Goal: Task Accomplishment & Management: Manage account settings

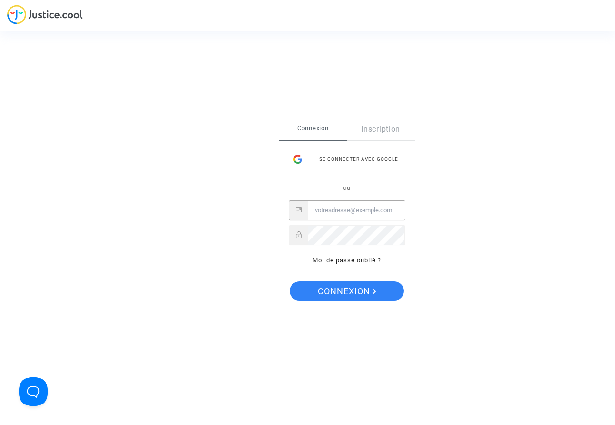
type input "leclairdetonnerre@gmail.com"
click at [347, 291] on button "Connexion" at bounding box center [347, 290] width 114 height 19
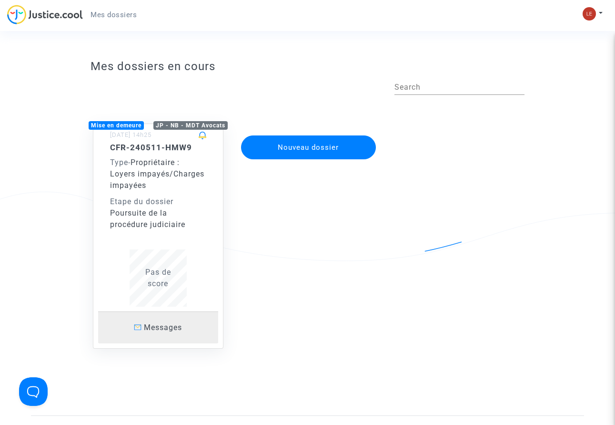
click at [149, 323] on span "Messages" at bounding box center [163, 327] width 38 height 9
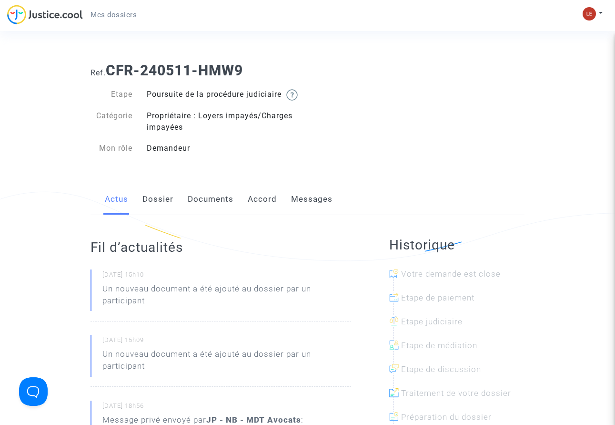
click at [210, 211] on link "Documents" at bounding box center [211, 199] width 46 height 31
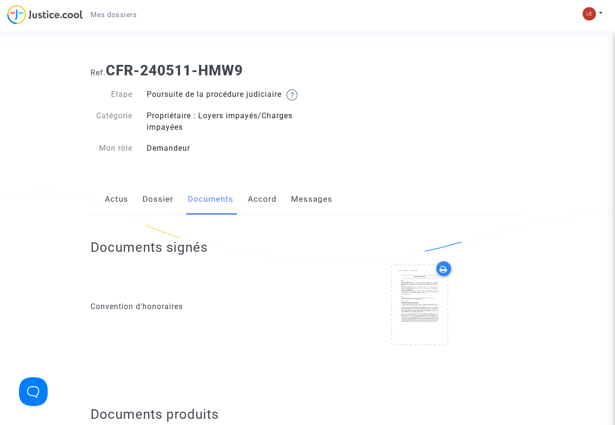
click at [155, 210] on link "Dossier" at bounding box center [158, 199] width 31 height 31
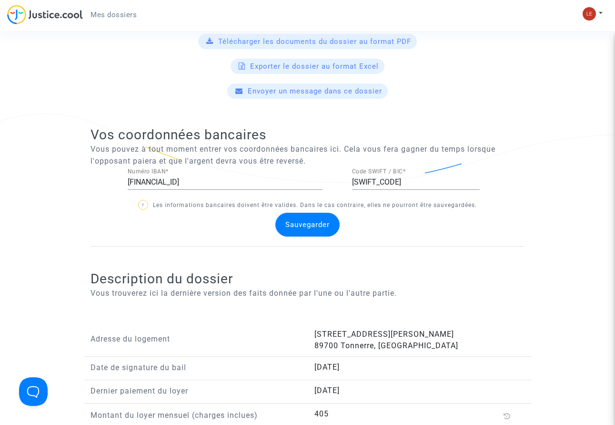
scroll to position [422, 0]
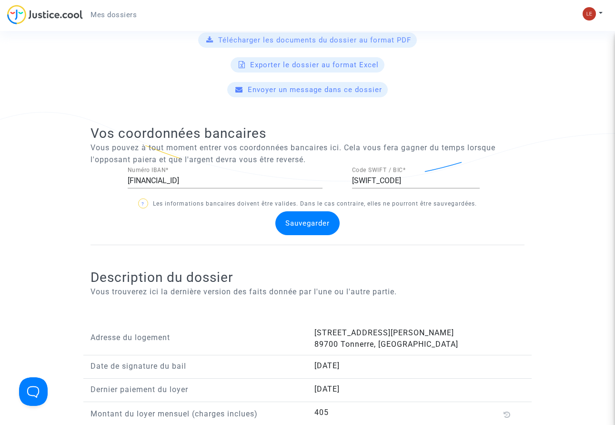
click at [315, 44] on span "Télécharger les documents du dossier au format PDF" at bounding box center [314, 40] width 193 height 9
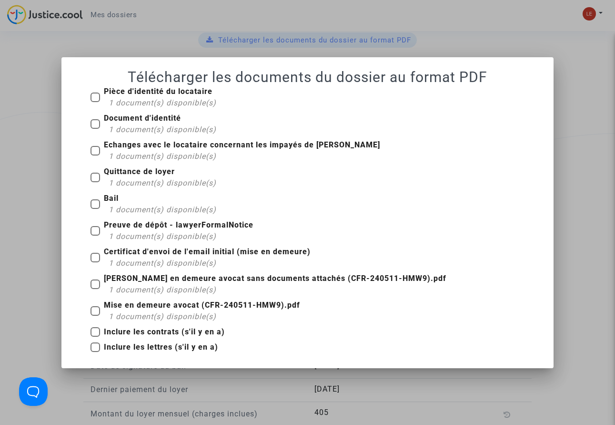
scroll to position [0, 0]
click at [43, 190] on div at bounding box center [307, 212] width 615 height 425
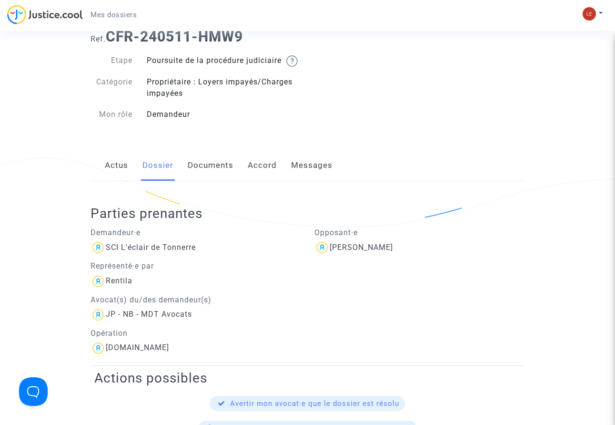
scroll to position [45, 0]
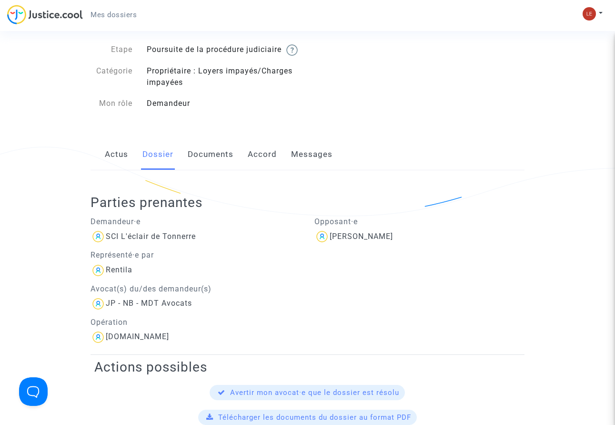
click at [213, 164] on link "Documents" at bounding box center [211, 154] width 46 height 31
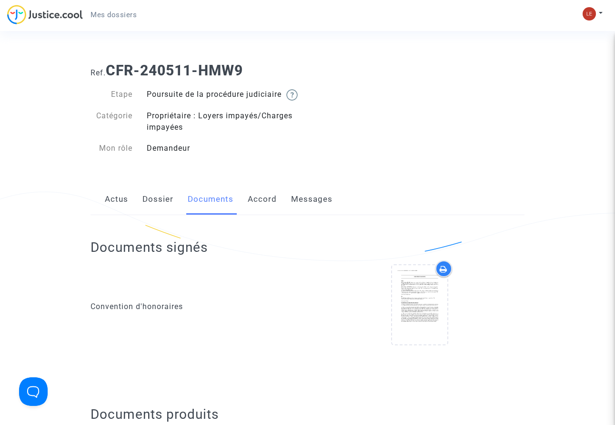
click at [311, 210] on link "Messages" at bounding box center [311, 199] width 41 height 31
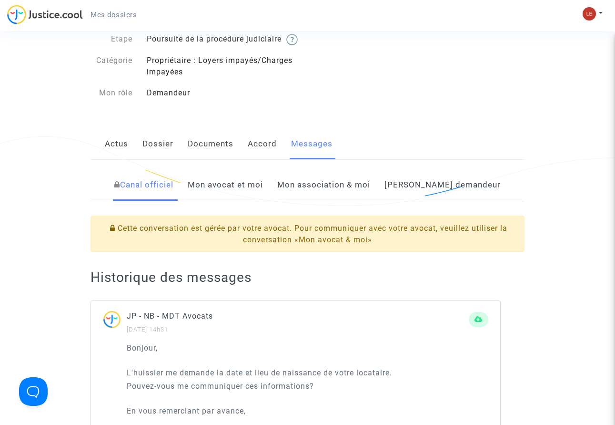
scroll to position [55, 0]
click at [263, 197] on link "Mon avocat et moi" at bounding box center [225, 184] width 75 height 31
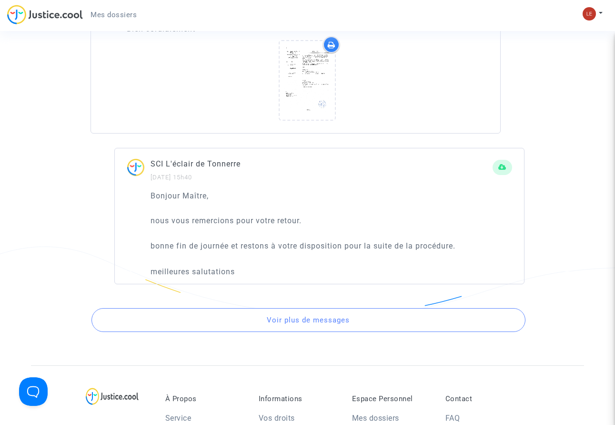
scroll to position [3689, 0]
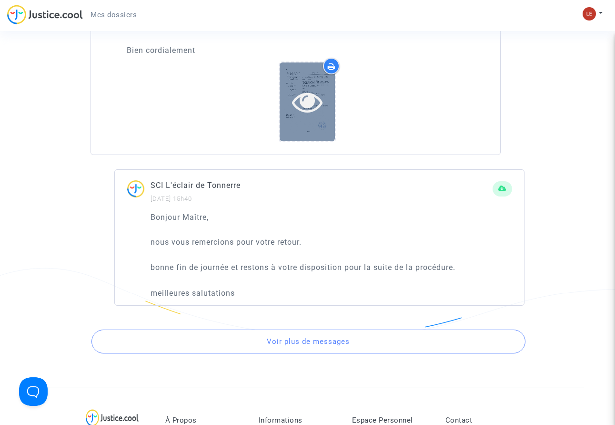
click at [304, 113] on icon at bounding box center [307, 101] width 31 height 31
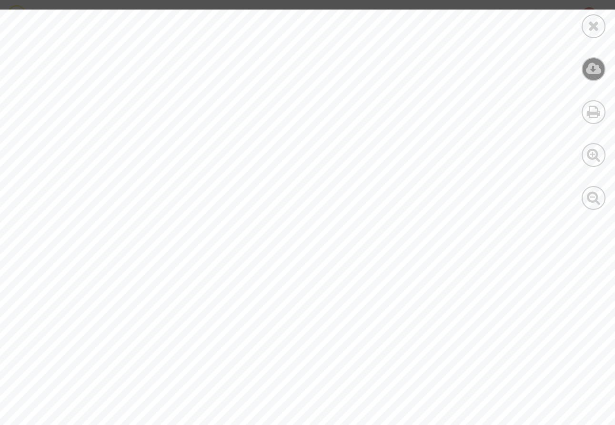
click at [598, 73] on icon at bounding box center [594, 68] width 16 height 14
click at [594, 24] on icon at bounding box center [594, 26] width 12 height 14
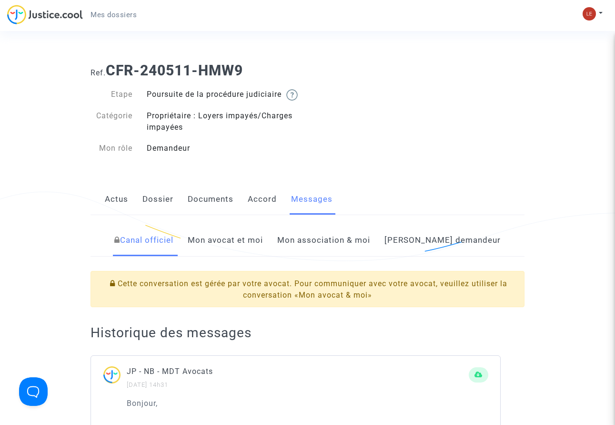
scroll to position [0, 0]
click at [222, 207] on link "Documents" at bounding box center [211, 199] width 46 height 31
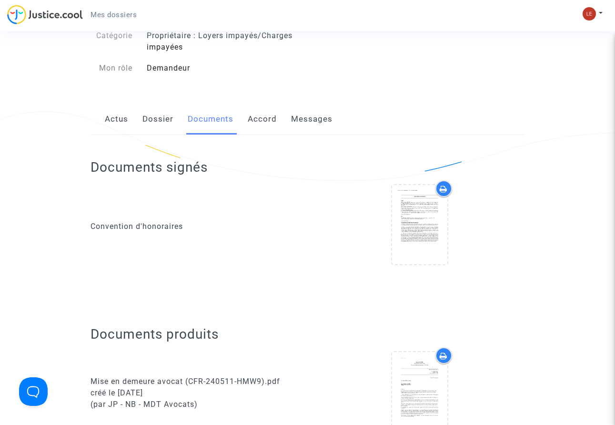
scroll to position [81, 0]
click at [315, 128] on link "Messages" at bounding box center [311, 118] width 41 height 31
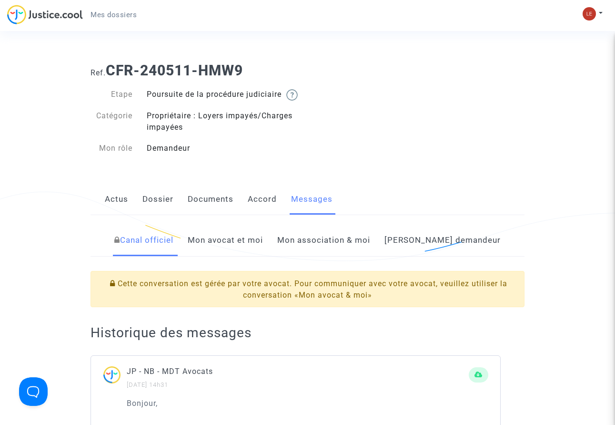
click at [257, 255] on link "Mon avocat et moi" at bounding box center [225, 240] width 75 height 31
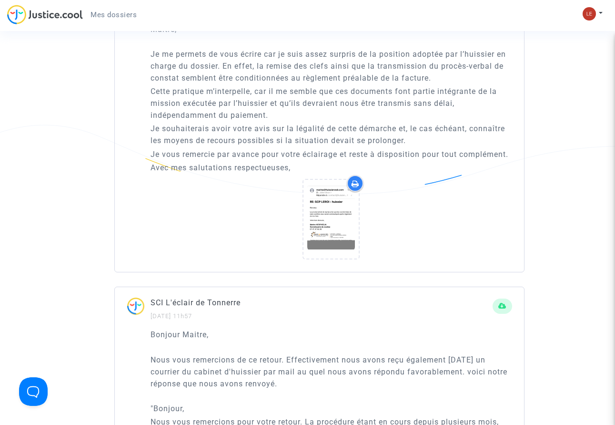
scroll to position [752, 0]
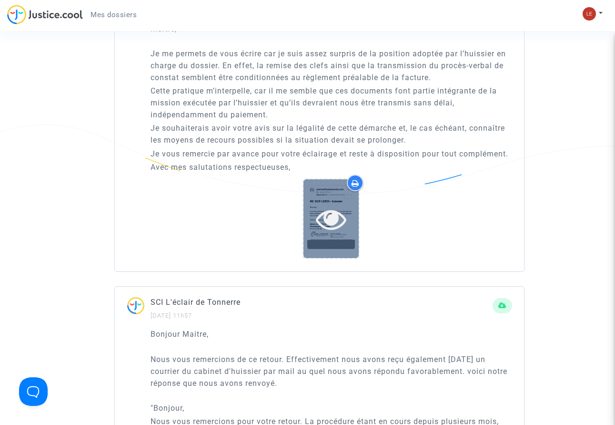
click at [329, 234] on icon at bounding box center [331, 219] width 31 height 31
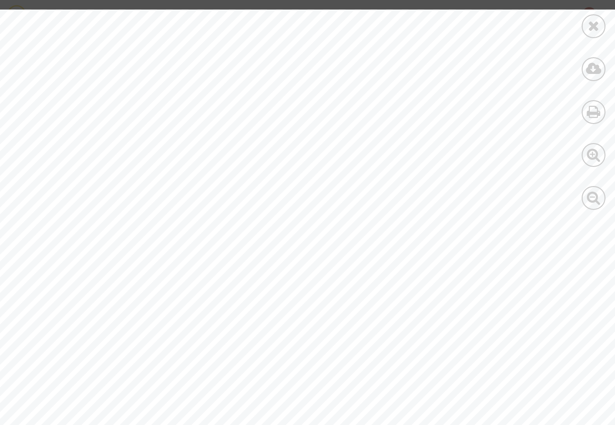
scroll to position [0, 0]
click at [598, 23] on icon at bounding box center [594, 26] width 12 height 14
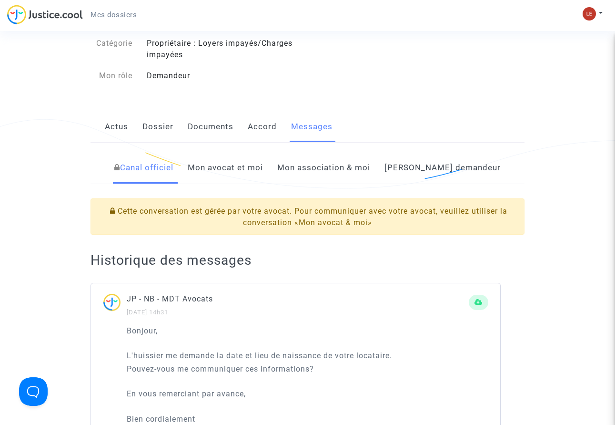
scroll to position [73, 0]
click at [250, 178] on link "Mon avocat et moi" at bounding box center [225, 166] width 75 height 31
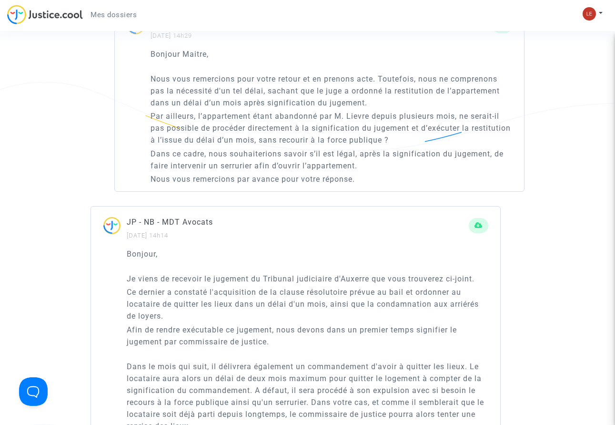
scroll to position [3261, 0]
